Goal: Browse casually

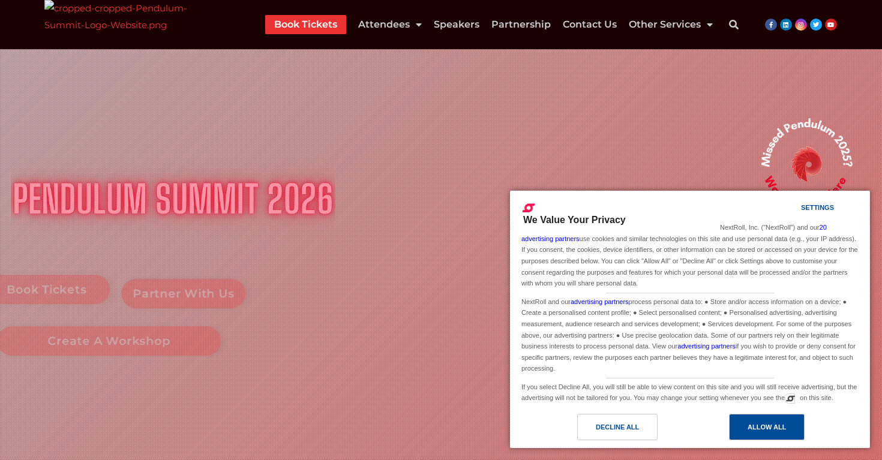
click at [754, 422] on div "Allow All" at bounding box center [766, 426] width 38 height 13
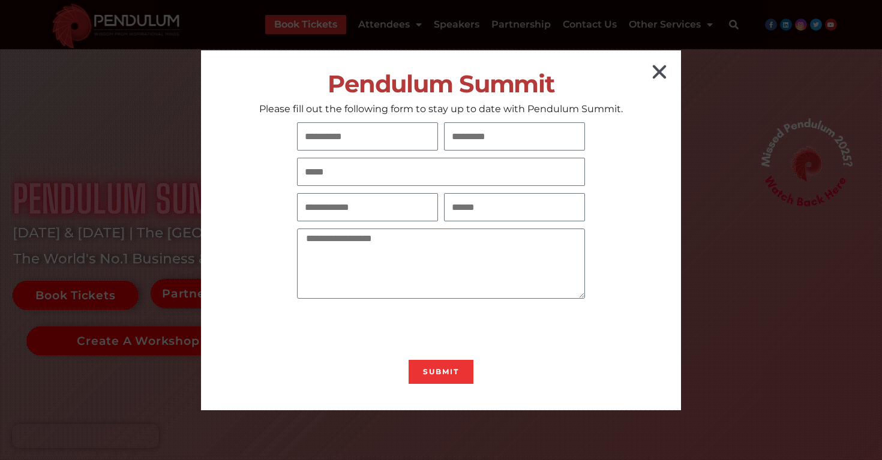
click at [660, 79] on icon "Close" at bounding box center [659, 71] width 19 height 19
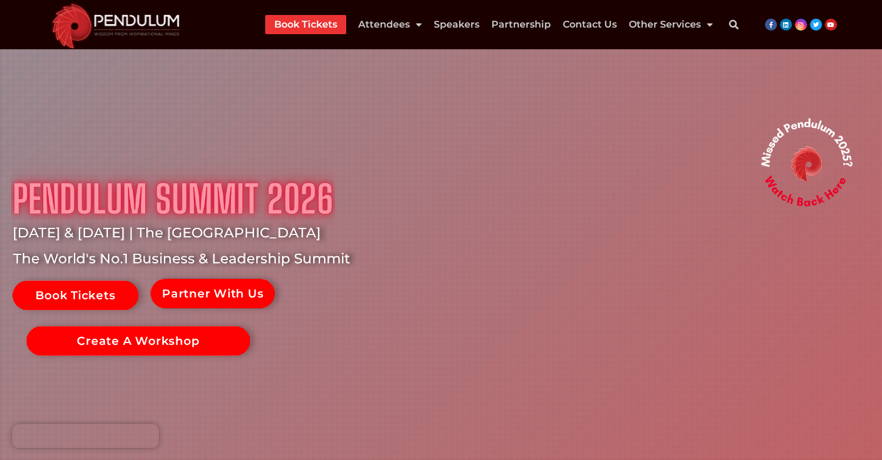
click at [659, 72] on img at bounding box center [805, 161] width 310 height 310
